Goal: Task Accomplishment & Management: Manage account settings

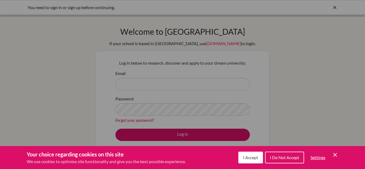
click at [335, 156] on icon "Cookie Control Close Icon" at bounding box center [335, 155] width 6 height 6
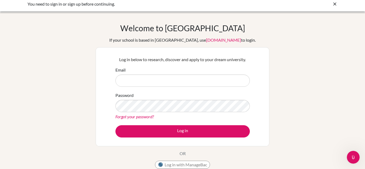
scroll to position [2, 0]
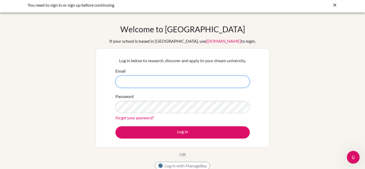
click at [228, 79] on input "Email" at bounding box center [182, 82] width 134 height 12
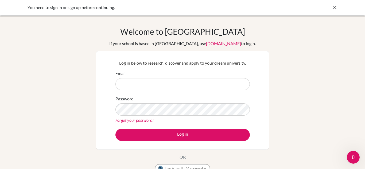
click at [91, 9] on div "You need to sign in or sign up before continuing." at bounding box center [143, 7] width 230 height 6
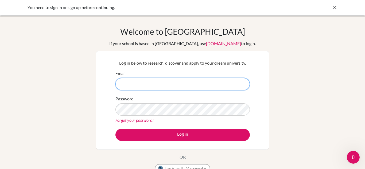
click at [135, 80] on input "Email" at bounding box center [182, 84] width 134 height 12
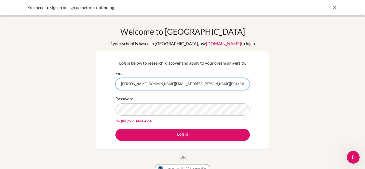
type input "[PERSON_NAME][DOMAIN_NAME][EMAIL_ADDRESS][PERSON_NAME][DOMAIN_NAME]"
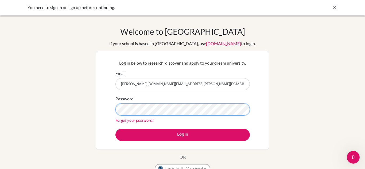
click at [115, 129] on button "Log in" at bounding box center [182, 135] width 134 height 12
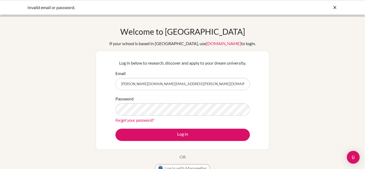
click at [333, 7] on icon at bounding box center [334, 7] width 5 height 5
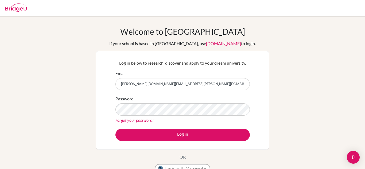
click at [291, 80] on div "Welcome to [GEOGRAPHIC_DATA] If your school is based in [GEOGRAPHIC_DATA], use …" at bounding box center [182, 114] width 365 height 175
